Goal: Find specific page/section: Find specific page/section

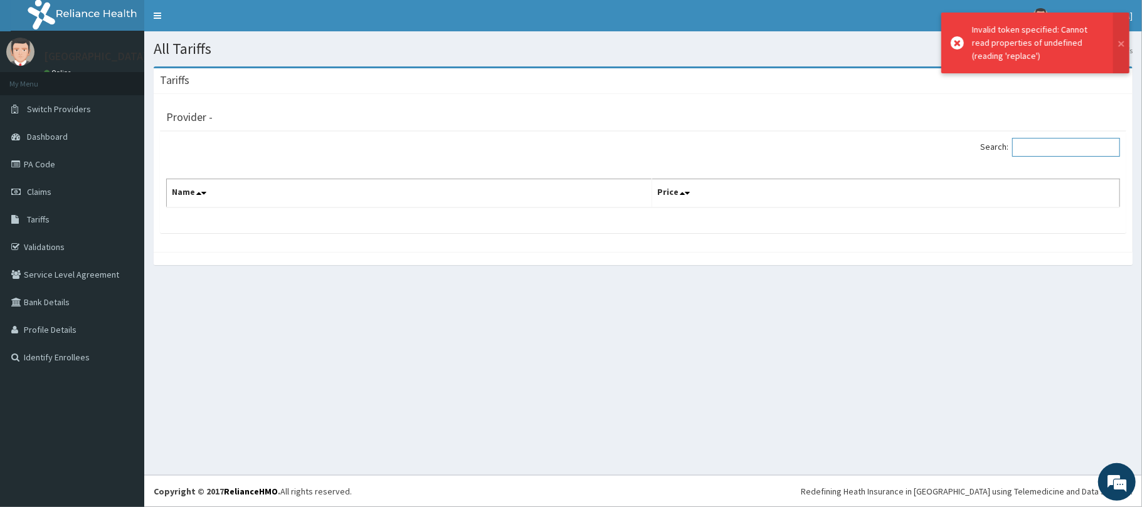
click at [1037, 154] on input "Search:" at bounding box center [1066, 147] width 108 height 19
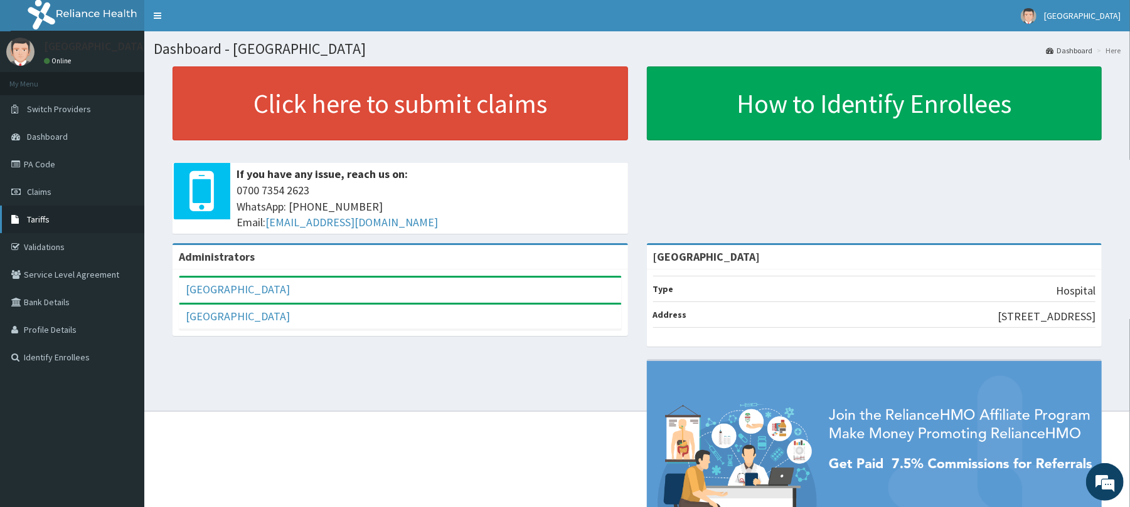
click at [58, 222] on link "Tariffs" at bounding box center [72, 220] width 144 height 28
click at [48, 213] on link "Tariffs" at bounding box center [72, 220] width 144 height 28
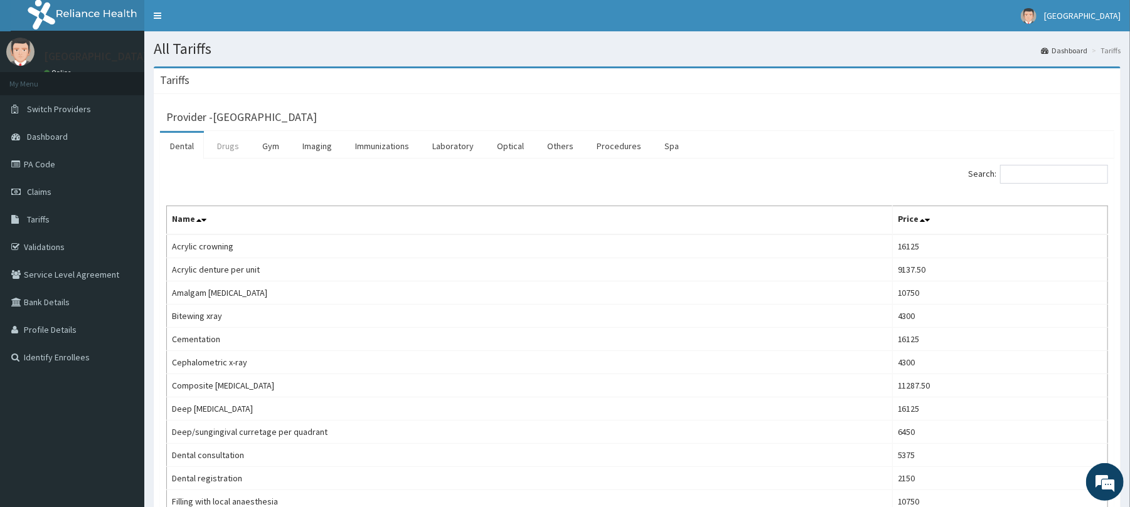
click at [238, 147] on link "Drugs" at bounding box center [228, 146] width 42 height 26
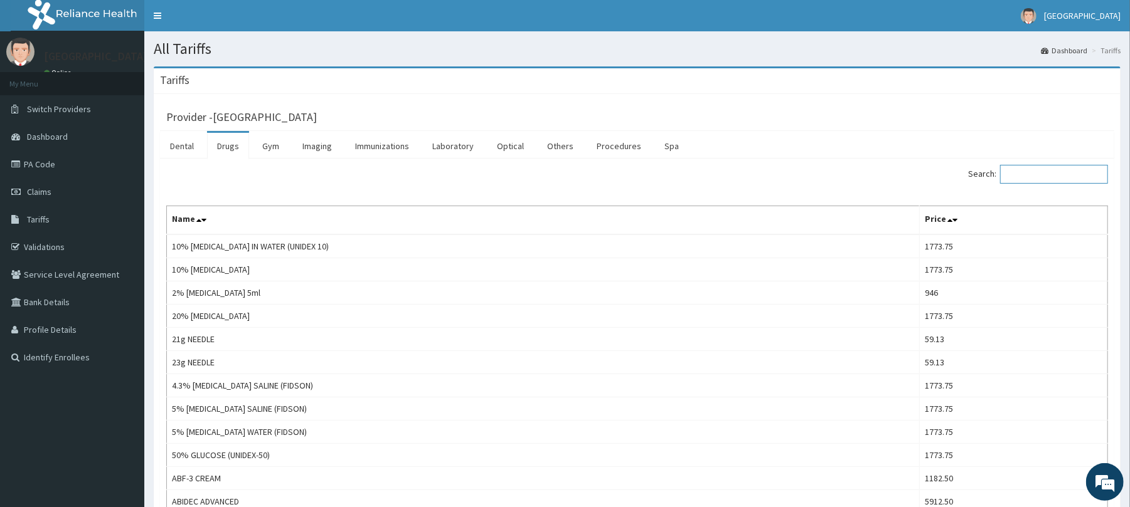
click at [1076, 179] on input "Search:" at bounding box center [1054, 174] width 108 height 19
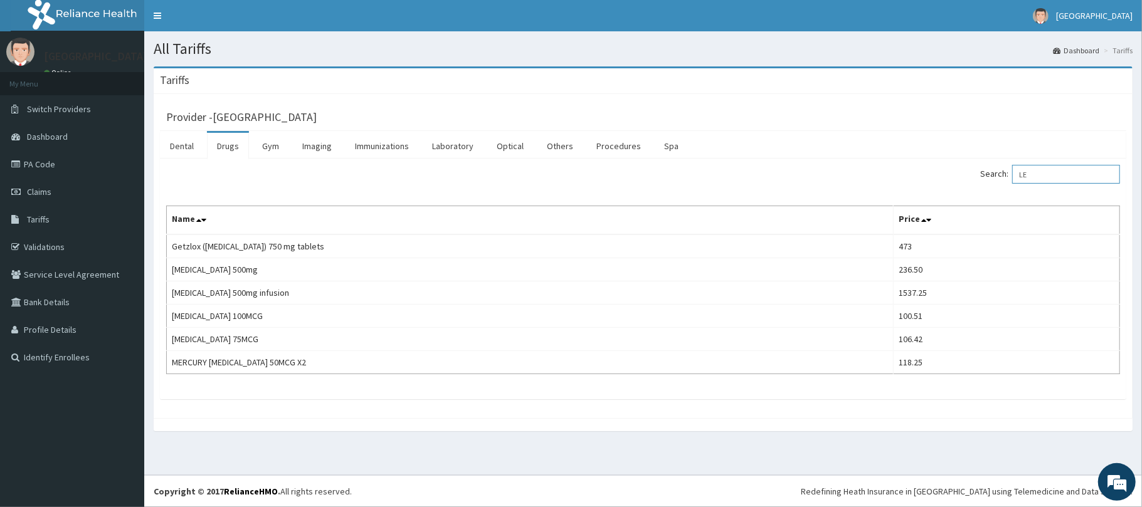
type input "L"
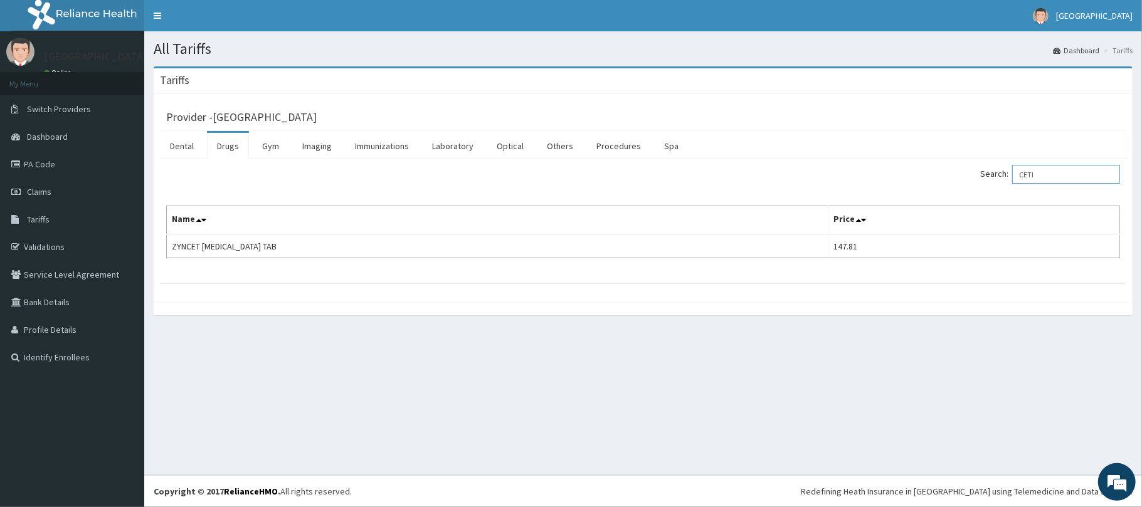
type input "CETI"
